Goal: Transaction & Acquisition: Purchase product/service

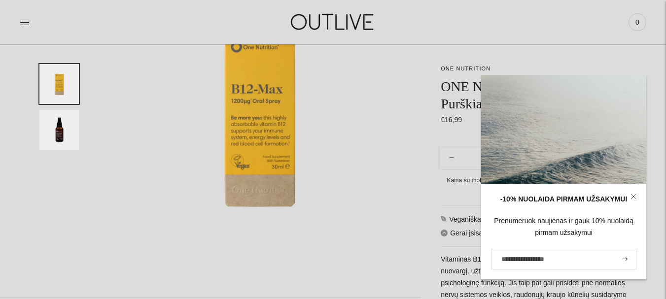
click at [633, 198] on icon at bounding box center [634, 197] width 6 height 6
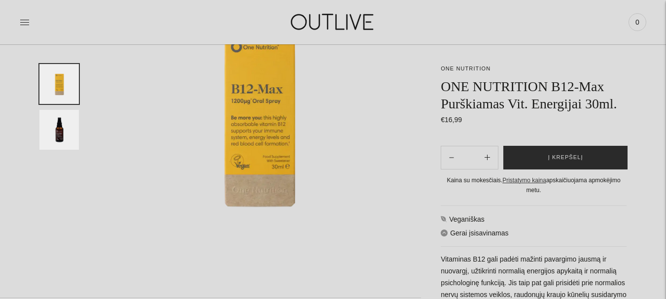
click at [576, 156] on span "Į krepšelį" at bounding box center [565, 158] width 35 height 10
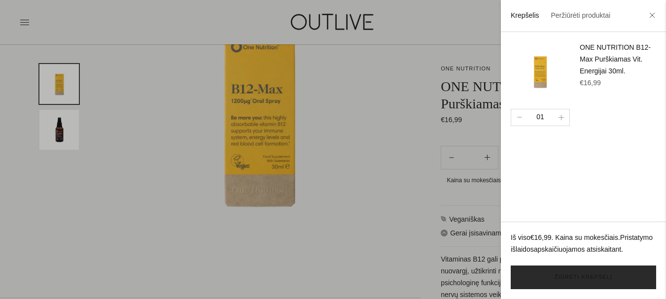
click at [585, 278] on link "Žiūrėti krepšelį" at bounding box center [583, 278] width 145 height 24
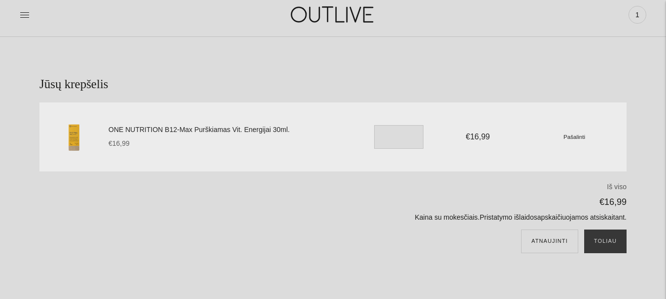
scroll to position [49, 0]
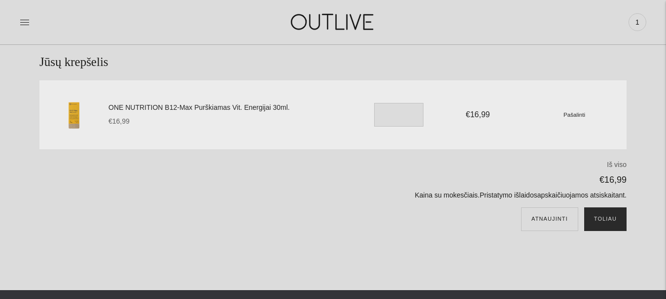
click at [614, 218] on button "Toliau" at bounding box center [605, 220] width 42 height 24
